Goal: Information Seeking & Learning: Learn about a topic

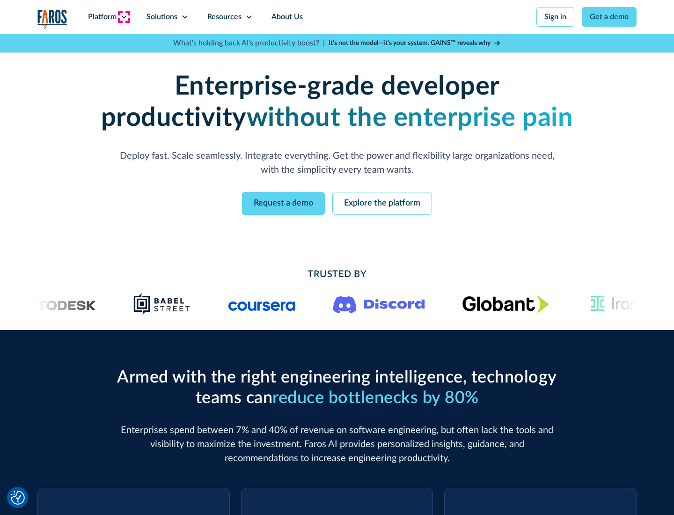
click at [124, 17] on icon at bounding box center [123, 16] width 7 height 7
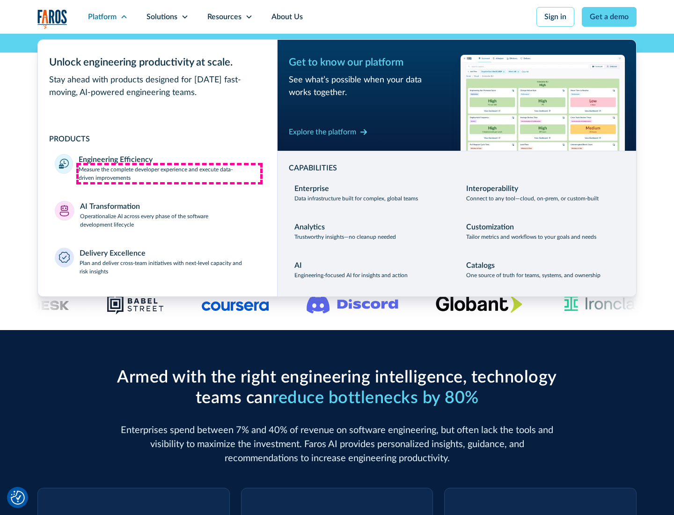
click at [169, 173] on p "Measure the complete developer experience and execute data-driven improvements" at bounding box center [170, 173] width 182 height 17
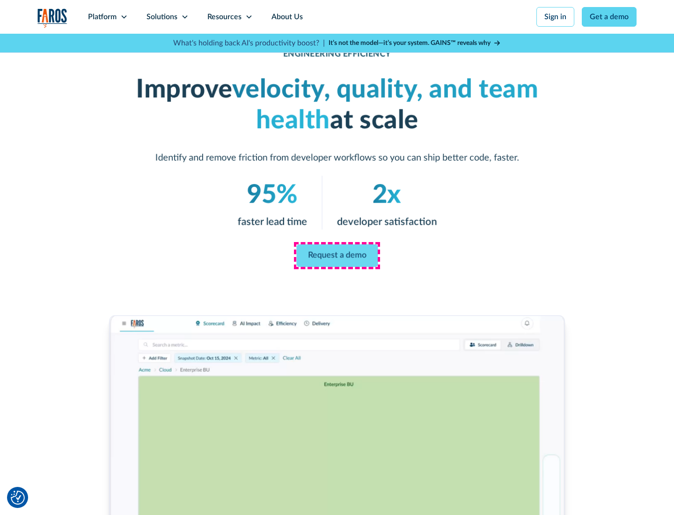
click at [337, 255] on link "Request a demo" at bounding box center [336, 255] width 81 height 22
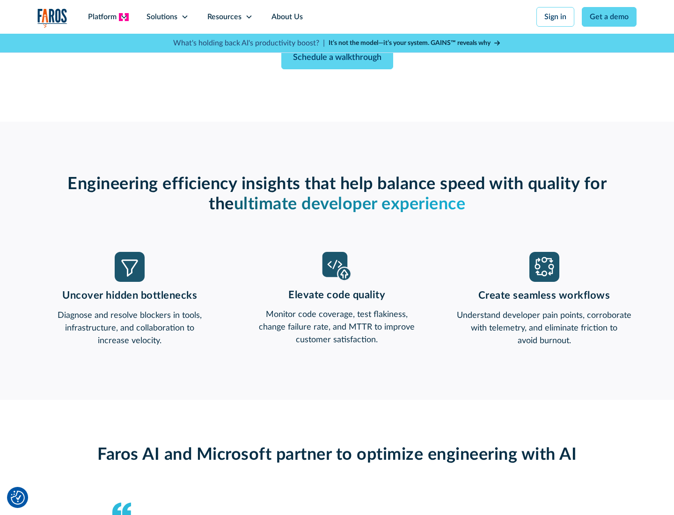
click at [124, 17] on icon at bounding box center [123, 16] width 7 height 7
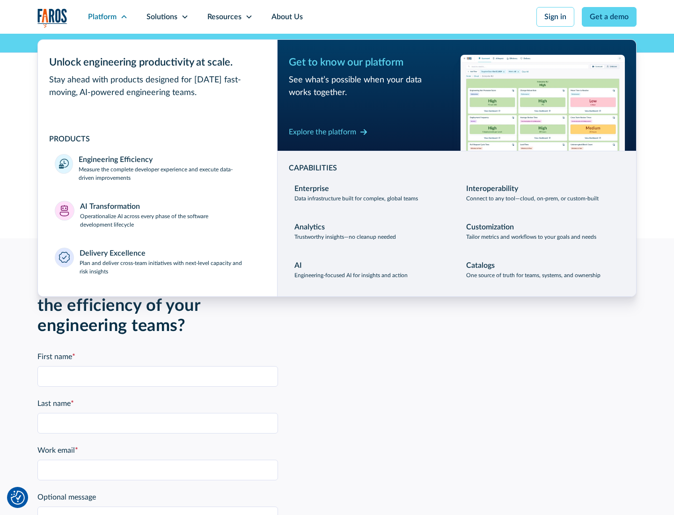
scroll to position [2052, 0]
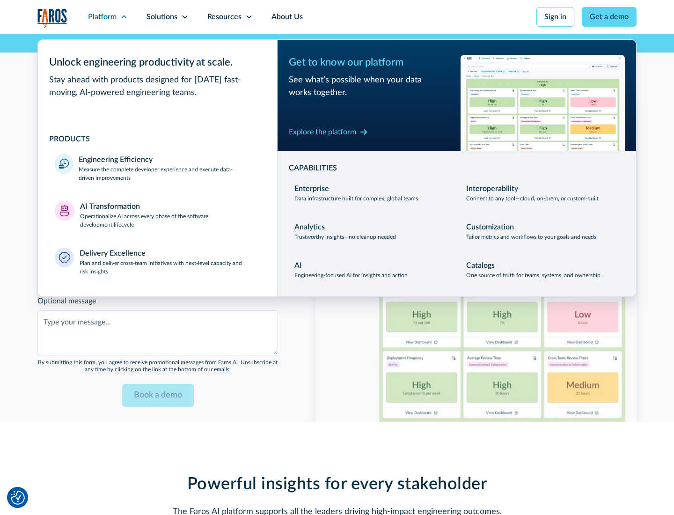
click at [170, 214] on p "Operationalize AI across every phase of the software development lifecycle" at bounding box center [170, 220] width 181 height 17
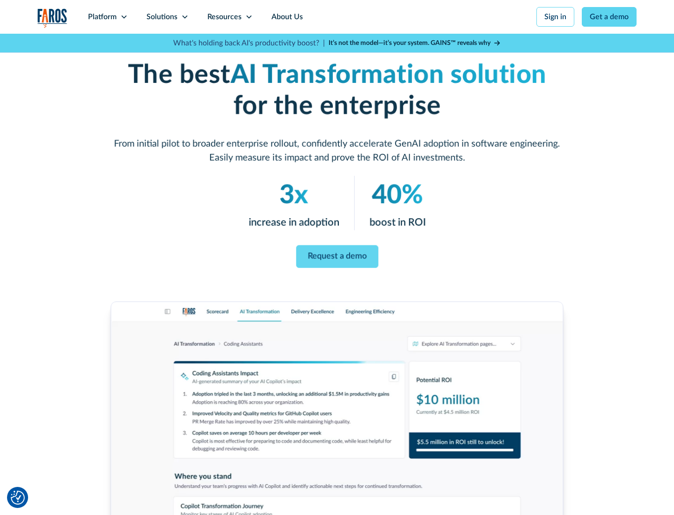
click at [337, 254] on link "Request a demo" at bounding box center [337, 256] width 82 height 23
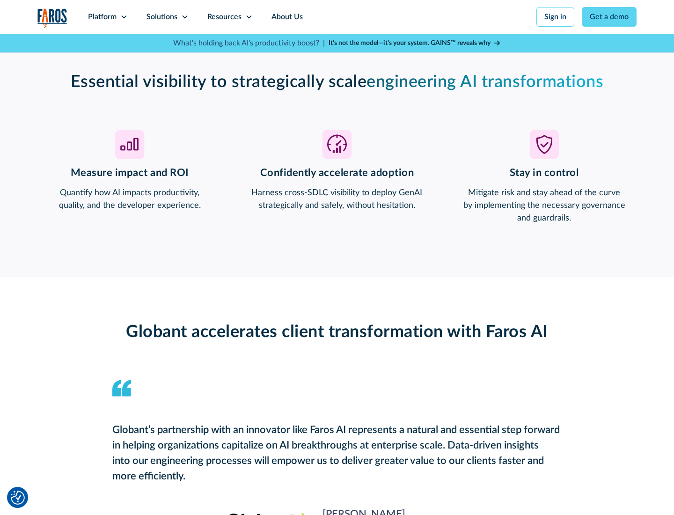
click at [108, 17] on div "Platform" at bounding box center [102, 16] width 29 height 11
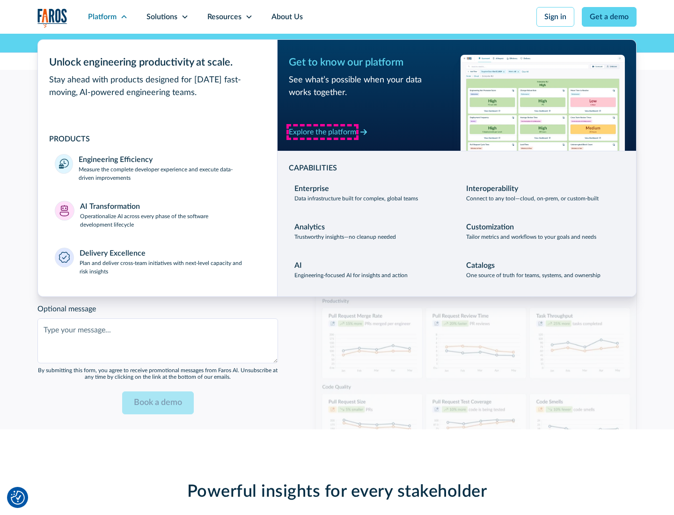
scroll to position [2270, 0]
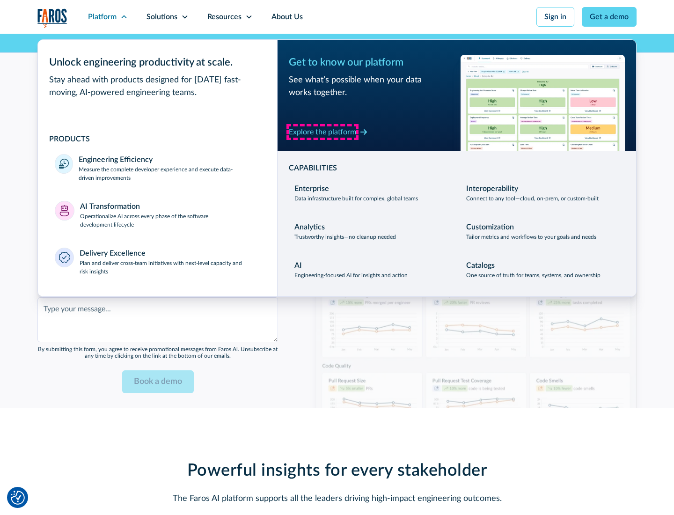
click at [322, 131] on div "Explore the platform" at bounding box center [322, 131] width 67 height 11
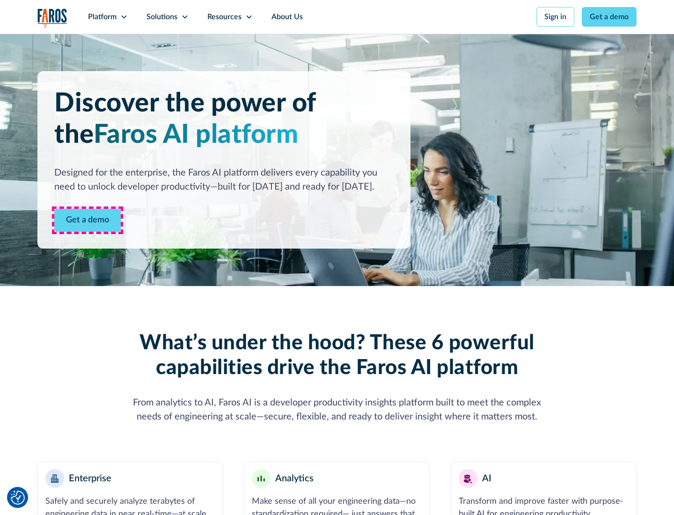
click at [87, 220] on link "Get a demo" at bounding box center [87, 220] width 66 height 23
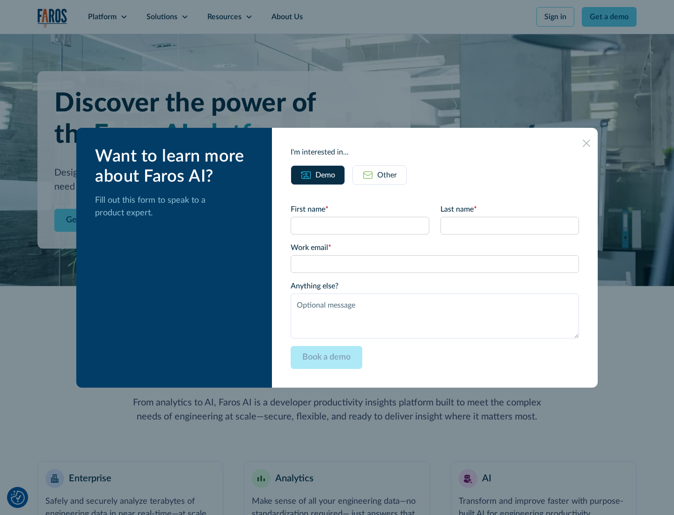
click at [387, 174] on div "Other" at bounding box center [387, 174] width 20 height 11
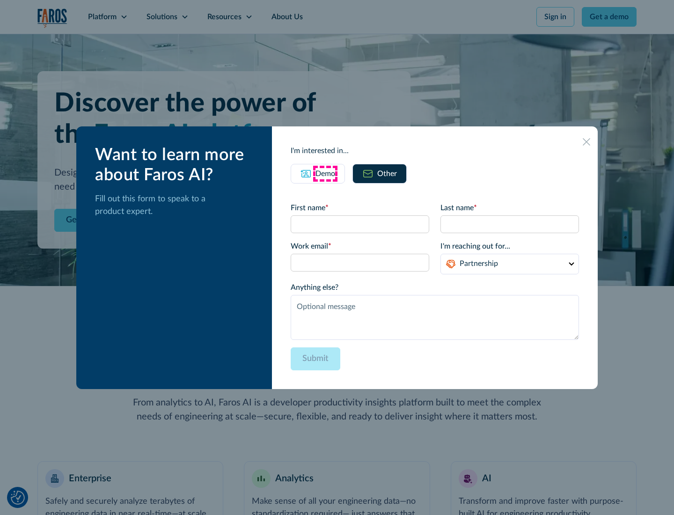
click at [325, 173] on div "Demo" at bounding box center [325, 173] width 20 height 11
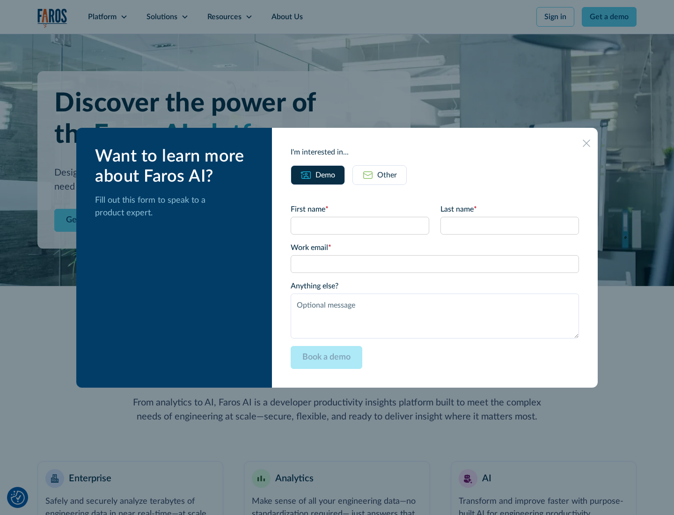
click at [586, 143] on icon at bounding box center [585, 142] width 7 height 7
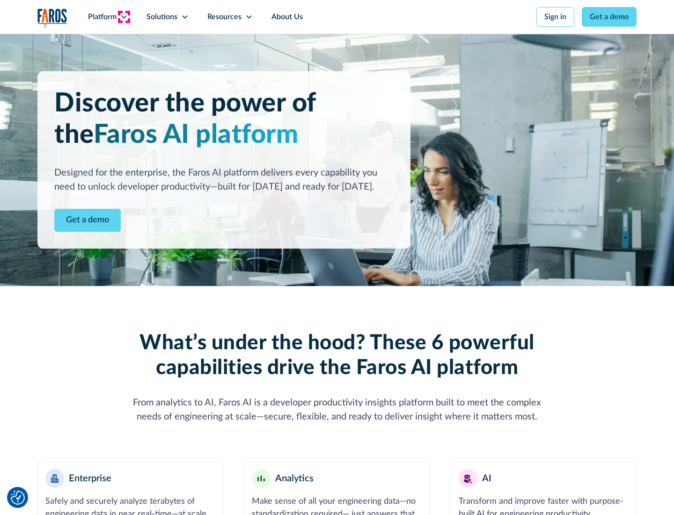
click at [124, 17] on icon at bounding box center [123, 16] width 7 height 7
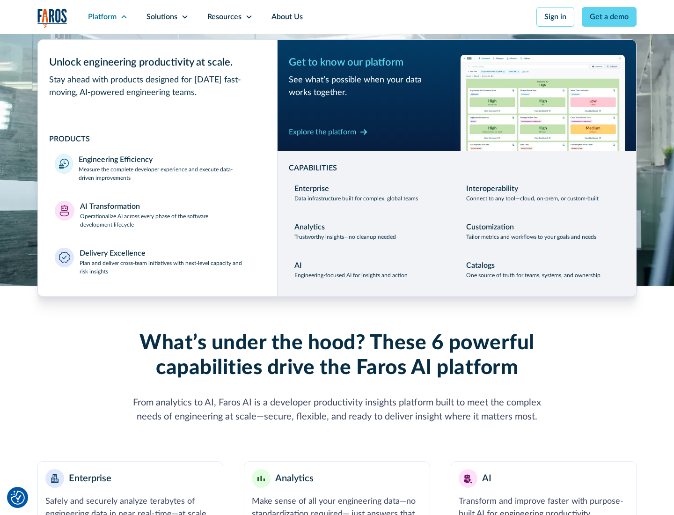
click at [169, 267] on p "Plan and deliver cross-team initiatives with next-level capacity and risk insig…" at bounding box center [170, 267] width 181 height 17
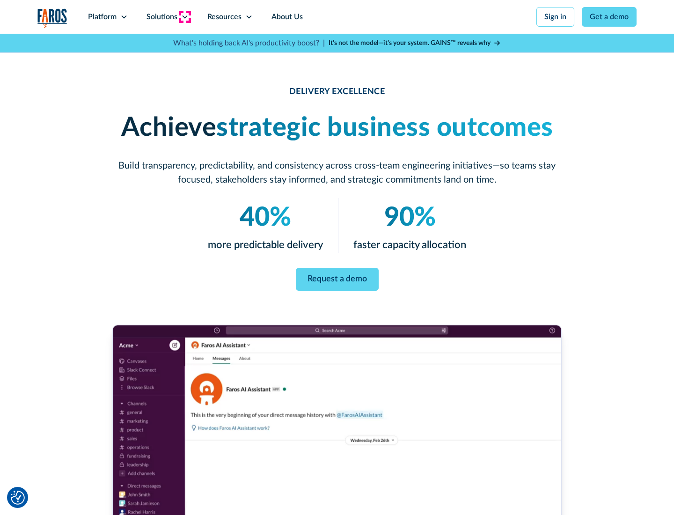
click at [184, 17] on icon at bounding box center [184, 16] width 7 height 7
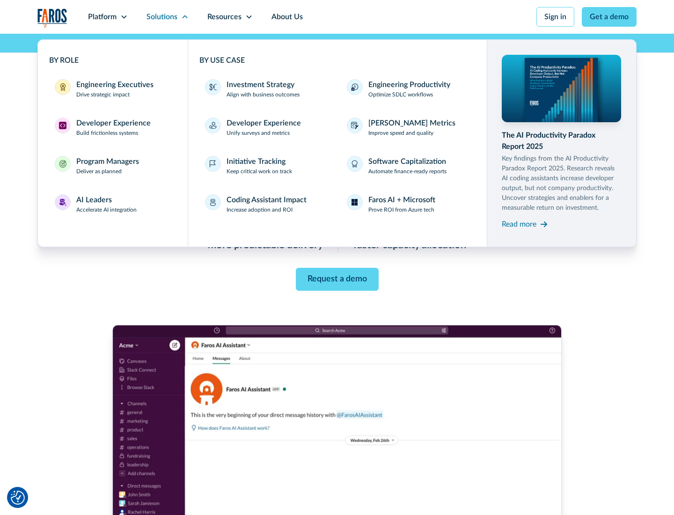
click at [112, 89] on div "Engineering Executives" at bounding box center [114, 84] width 77 height 11
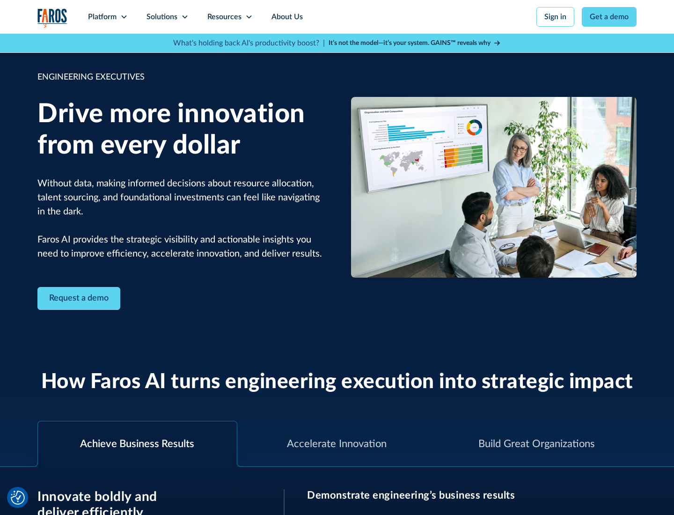
click at [184, 17] on icon at bounding box center [184, 16] width 7 height 7
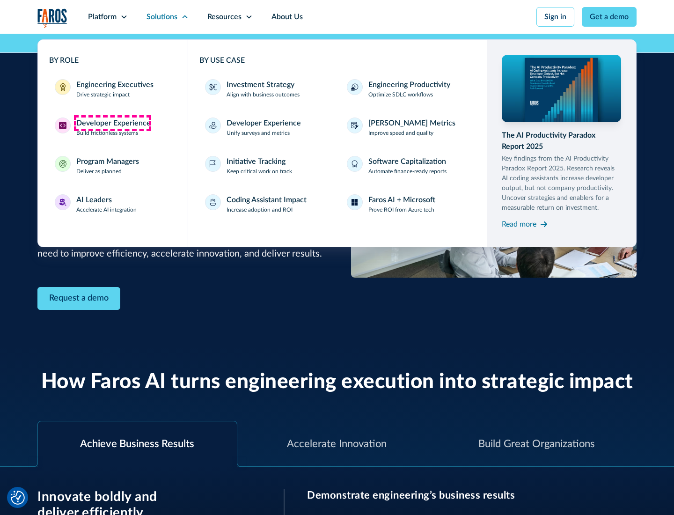
click at [112, 123] on div "Developer Experience" at bounding box center [113, 122] width 74 height 11
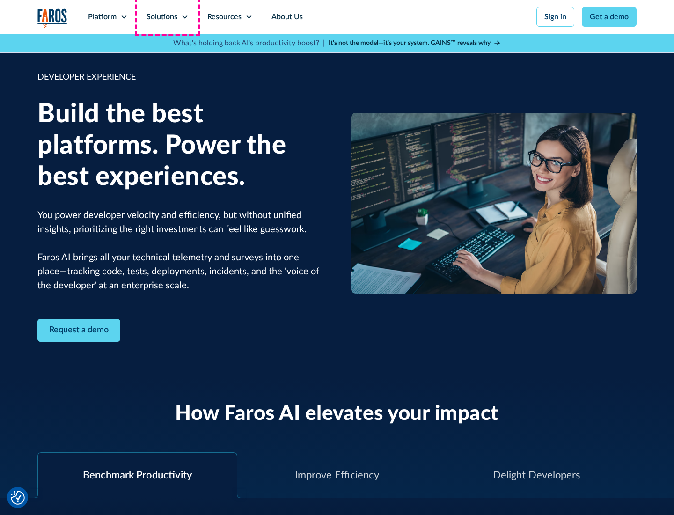
click at [167, 17] on div "Solutions" at bounding box center [161, 16] width 31 height 11
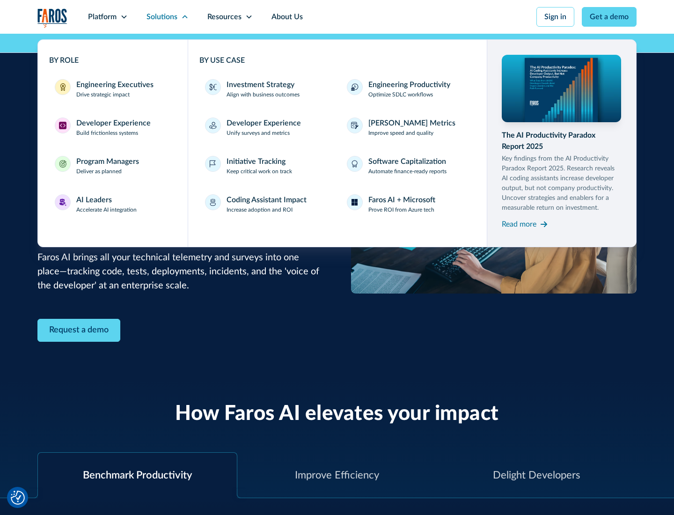
click at [107, 166] on div "Program Managers" at bounding box center [107, 161] width 63 height 11
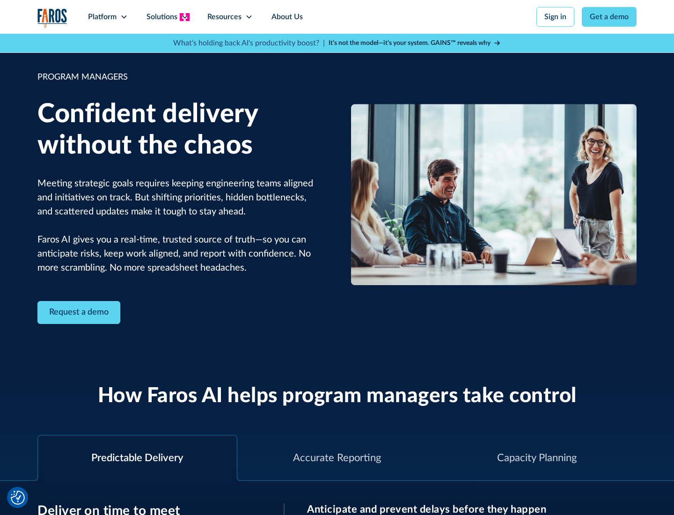
click at [184, 17] on icon at bounding box center [184, 16] width 7 height 7
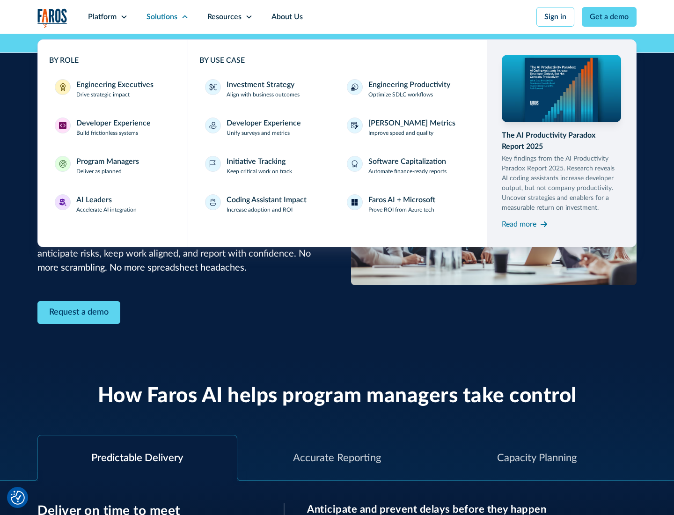
click at [107, 204] on div "AI Leaders" at bounding box center [94, 199] width 36 height 11
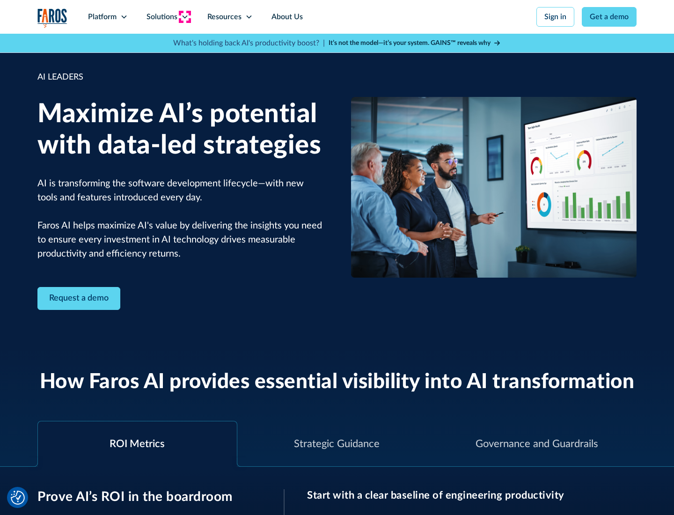
click at [184, 17] on icon at bounding box center [184, 16] width 7 height 7
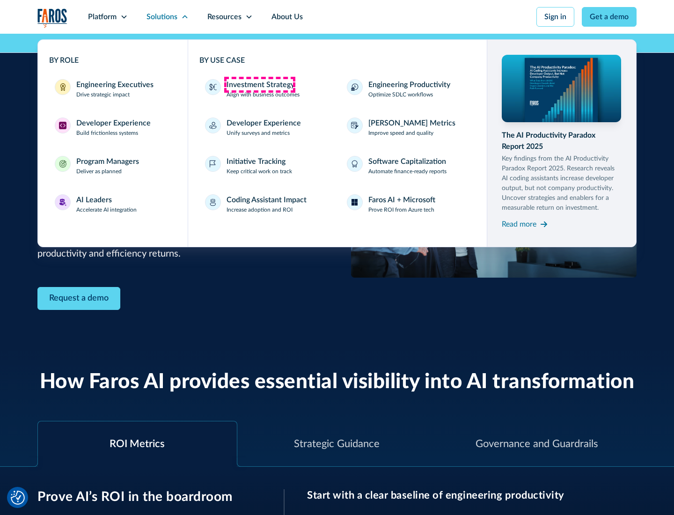
click at [259, 85] on div "Investment Strategy" at bounding box center [260, 84] width 68 height 11
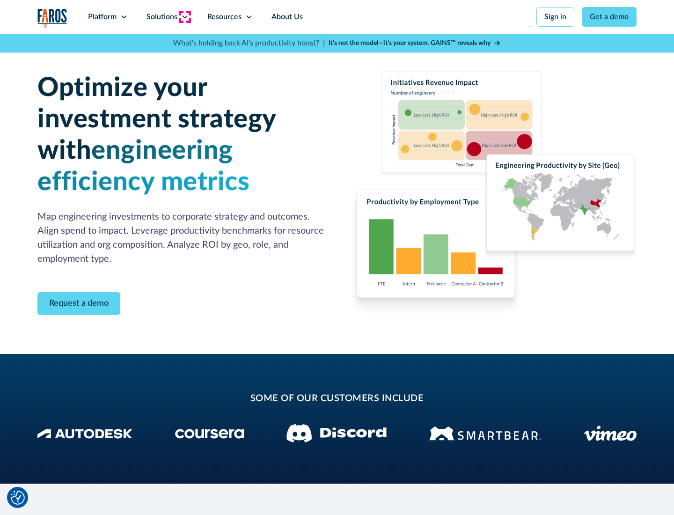
click at [184, 17] on icon at bounding box center [184, 16] width 7 height 7
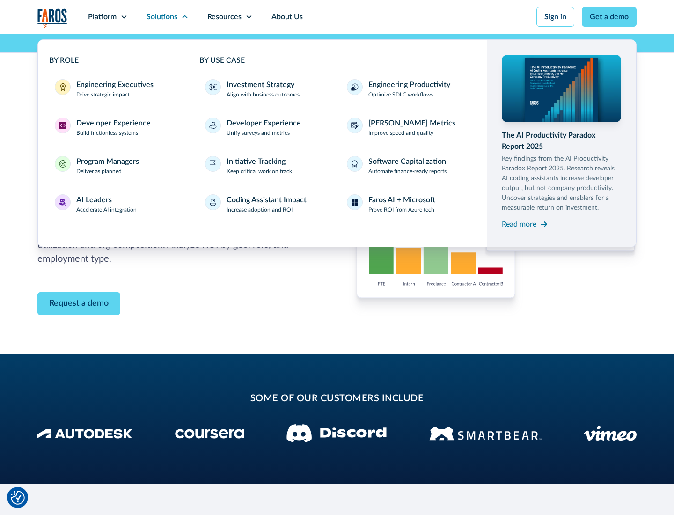
click at [401, 210] on p "Prove ROI from Azure tech" at bounding box center [401, 209] width 66 height 8
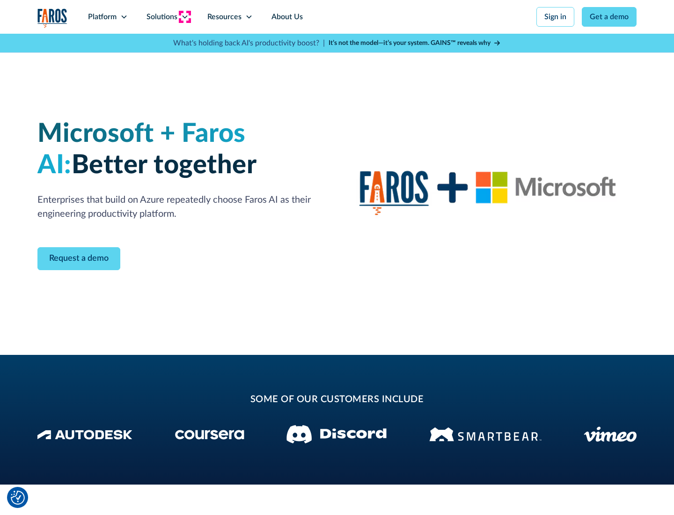
click at [184, 17] on icon at bounding box center [184, 16] width 7 height 7
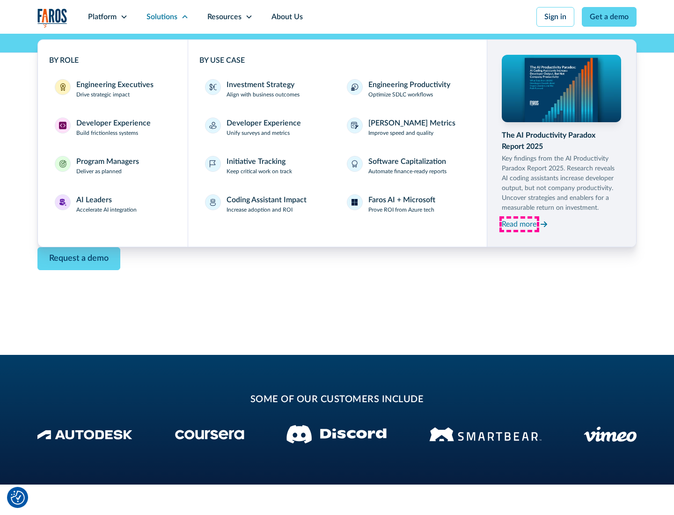
click at [519, 224] on div "Read more" at bounding box center [519, 223] width 35 height 11
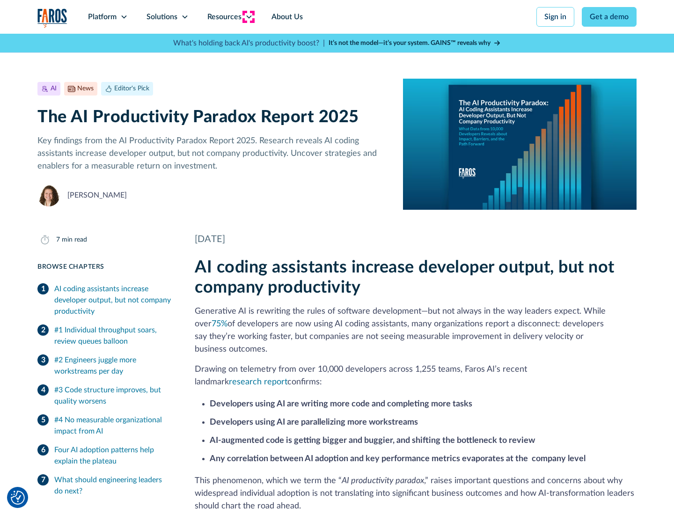
click at [248, 17] on icon at bounding box center [248, 16] width 7 height 7
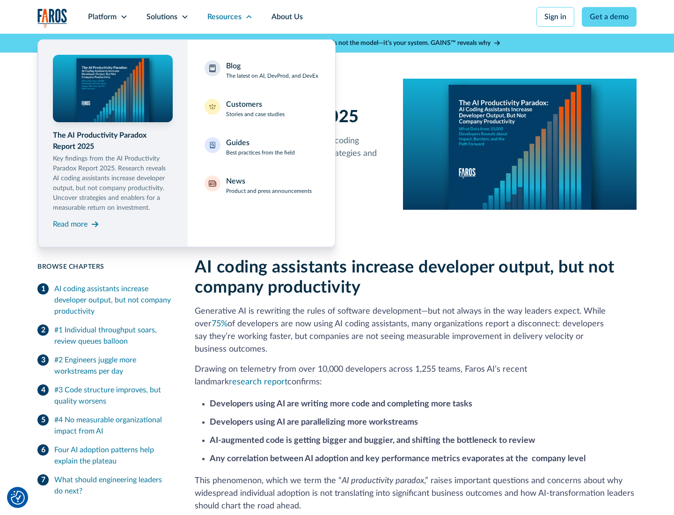
click at [272, 70] on div "Blog The latest on AI, DevProd, and DevEx" at bounding box center [272, 70] width 92 height 20
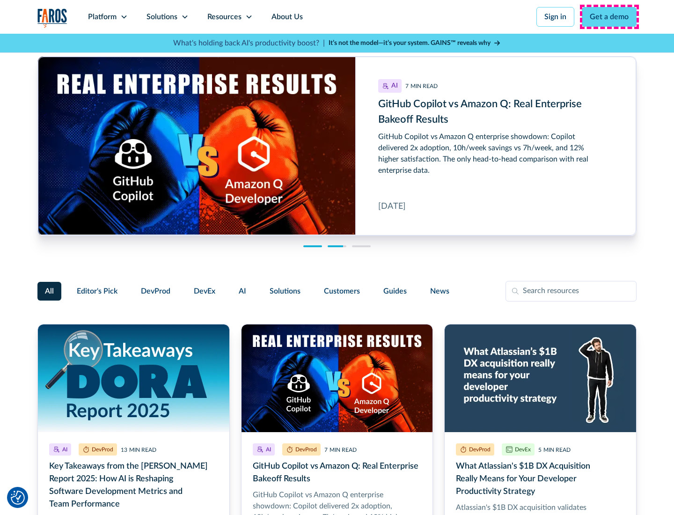
click at [609, 17] on link "Get a demo" at bounding box center [609, 17] width 55 height 20
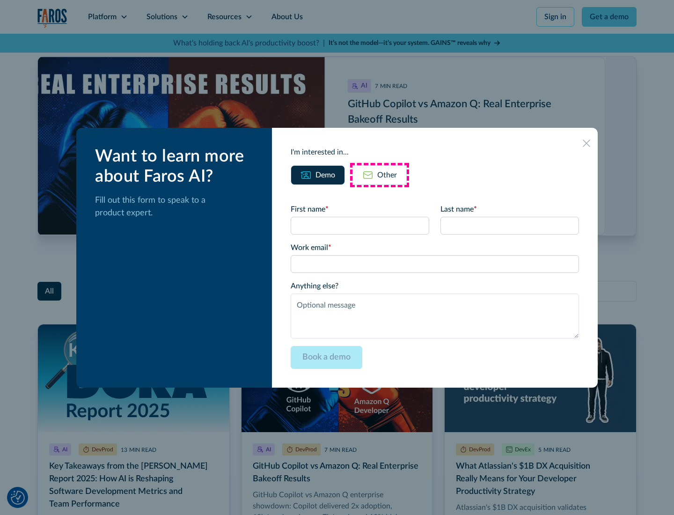
click at [379, 174] on div "Other" at bounding box center [387, 174] width 20 height 11
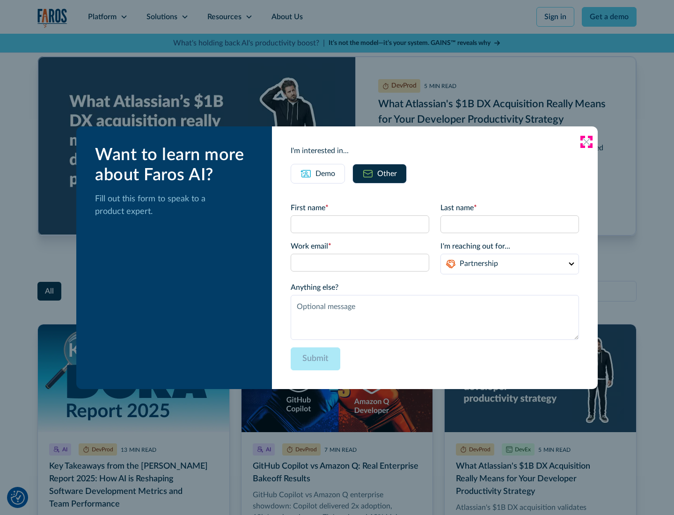
click at [586, 141] on icon at bounding box center [585, 141] width 7 height 7
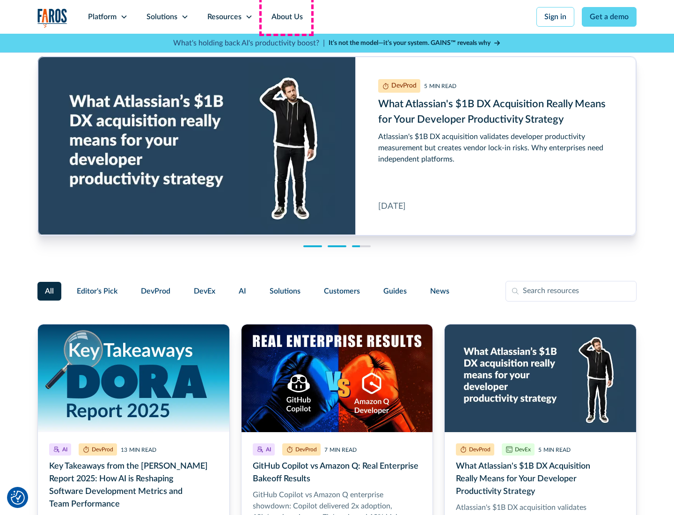
click at [286, 17] on link "About Us" at bounding box center [287, 17] width 50 height 34
